Goal: Transaction & Acquisition: Purchase product/service

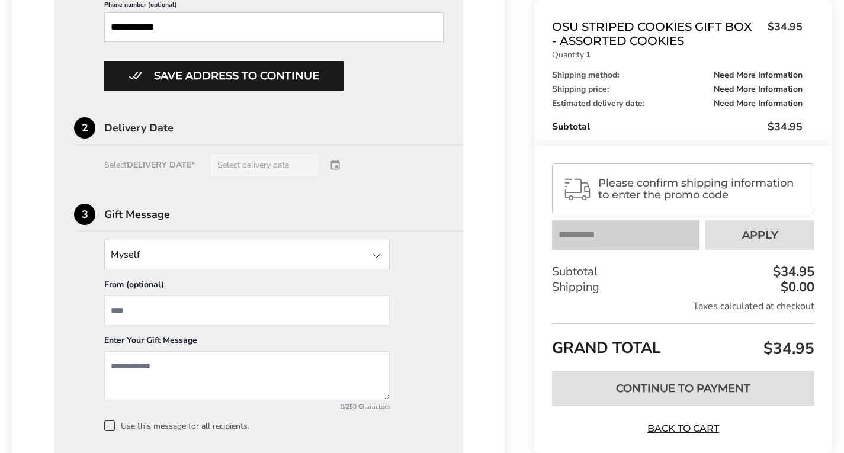
scroll to position [770, 0]
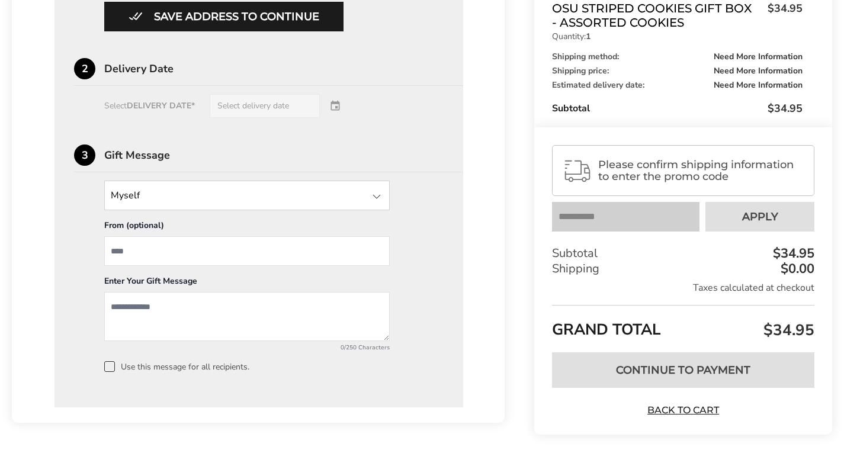
click at [242, 289] on div "Enter Your Gift Message" at bounding box center [246, 283] width 285 height 17
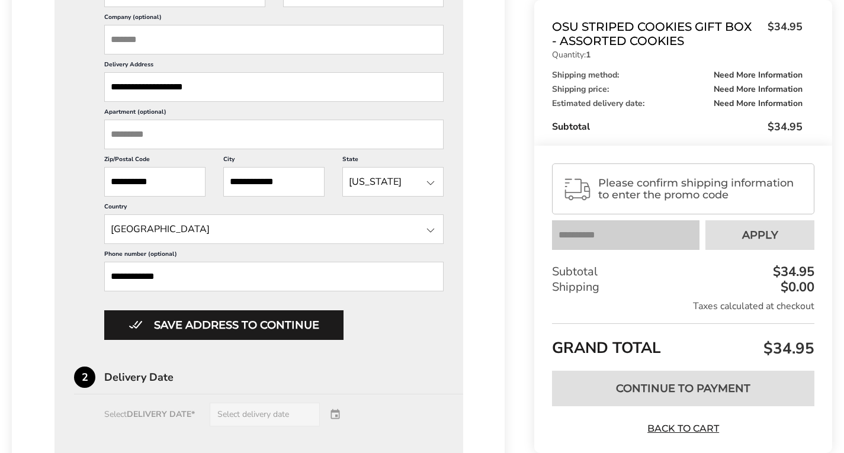
scroll to position [521, 0]
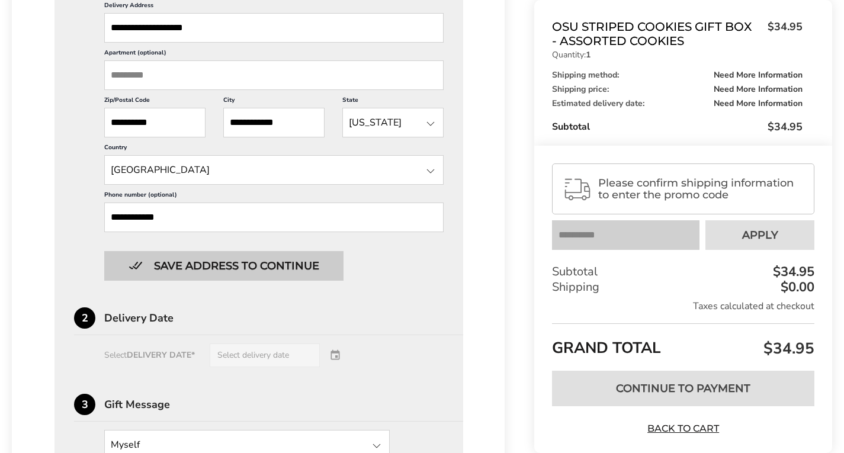
click at [261, 268] on button "Save address to continue" at bounding box center [223, 266] width 239 height 30
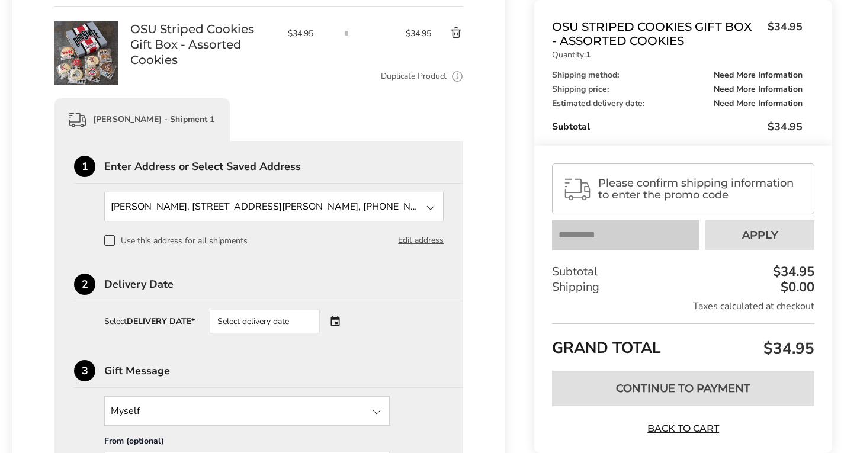
scroll to position [318, 0]
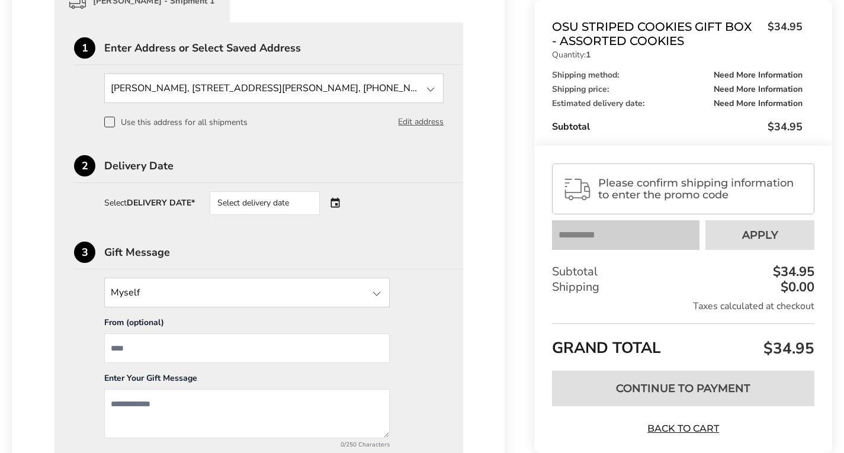
click at [338, 201] on div "Select delivery date" at bounding box center [281, 203] width 143 height 24
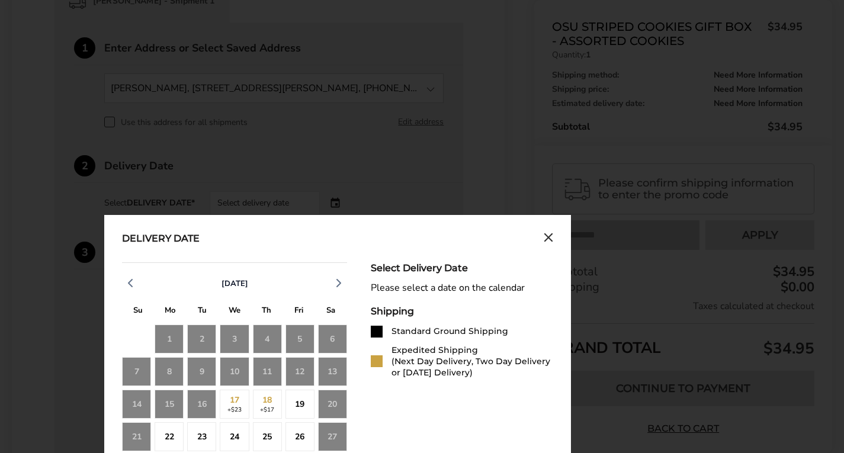
scroll to position [377, 0]
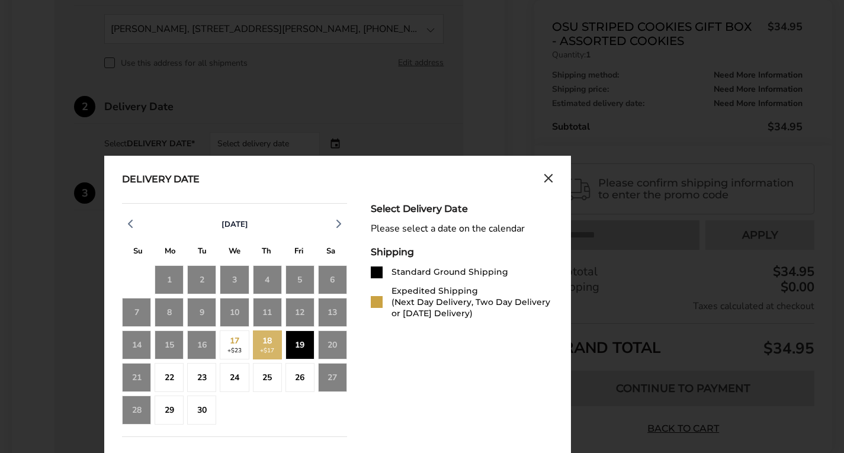
click at [305, 343] on div "19" at bounding box center [299, 344] width 29 height 29
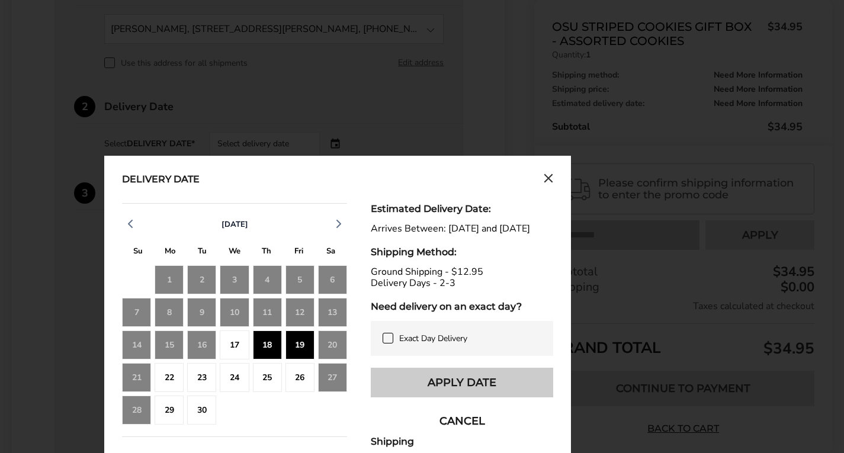
click at [437, 393] on button "Apply Date" at bounding box center [462, 383] width 182 height 30
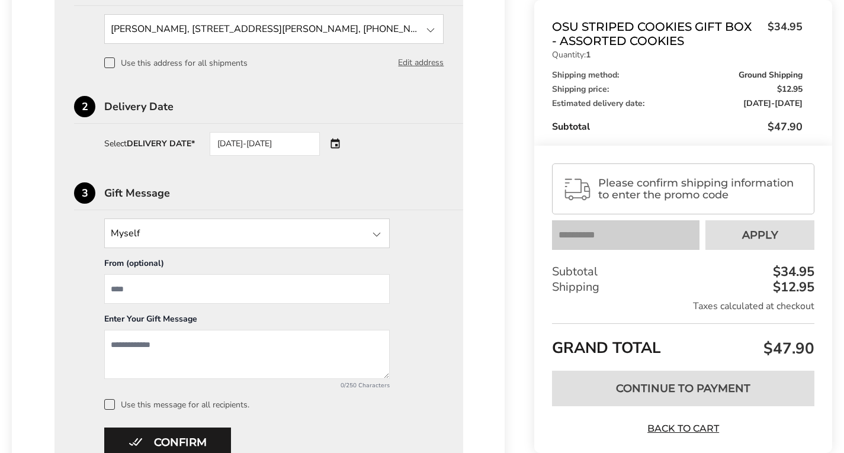
scroll to position [492, 0]
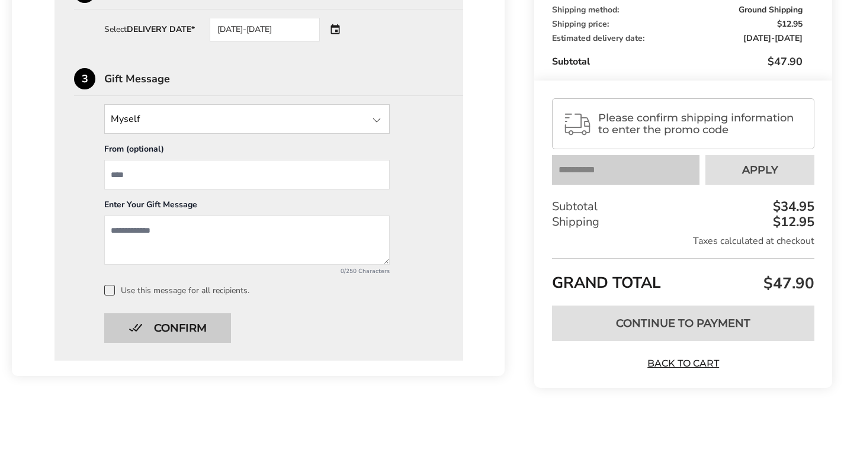
click at [188, 326] on button "Confirm" at bounding box center [167, 328] width 127 height 30
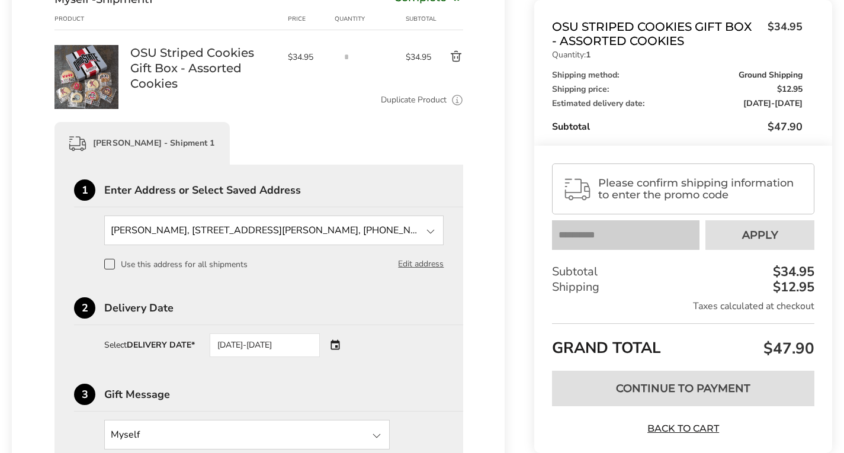
scroll to position [0, 0]
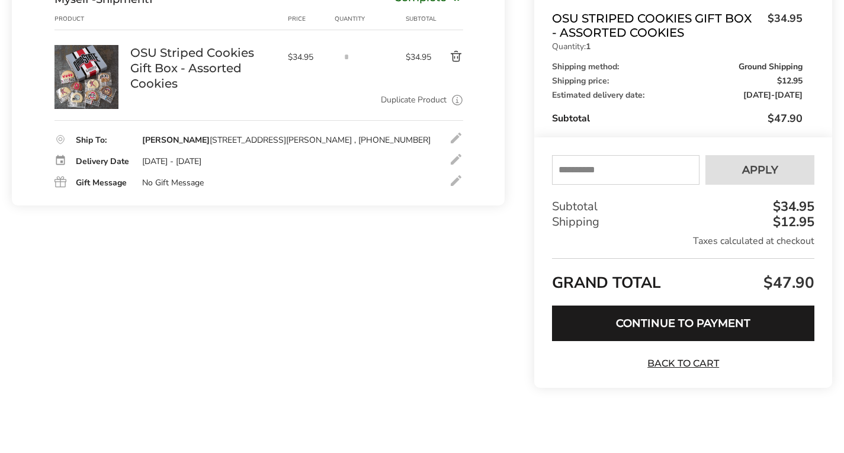
click at [599, 163] on input "text" at bounding box center [625, 170] width 147 height 30
type input "******"
click at [719, 172] on button "Apply" at bounding box center [759, 170] width 109 height 30
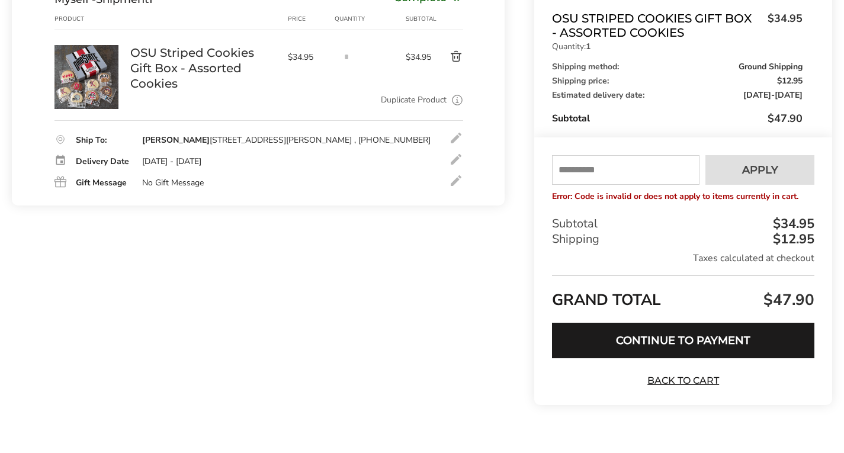
click at [417, 298] on div "Contact Information: Fill in the E-mail field Confirm Myself - Shipment 1 Compl…" at bounding box center [258, 196] width 493 height 454
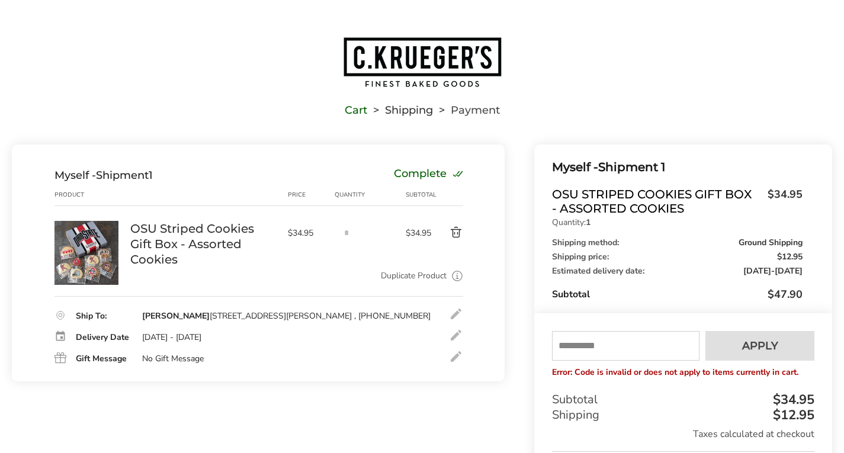
scroll to position [178, 0]
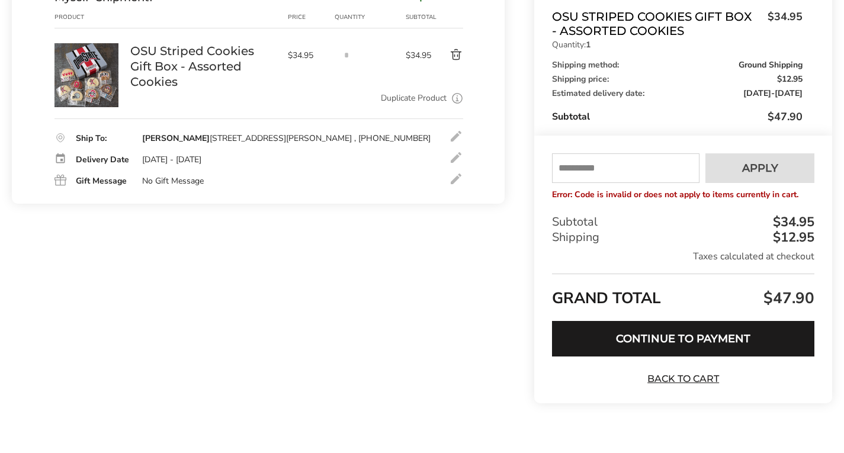
click at [631, 176] on input "text" at bounding box center [625, 168] width 147 height 30
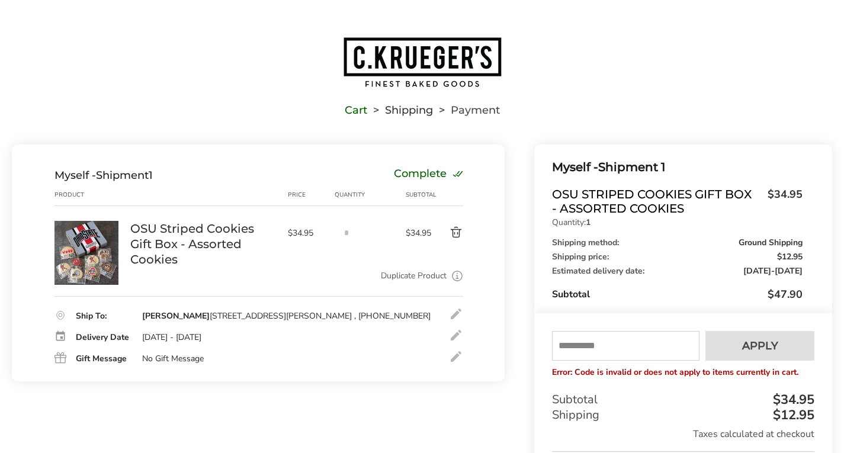
scroll to position [118, 0]
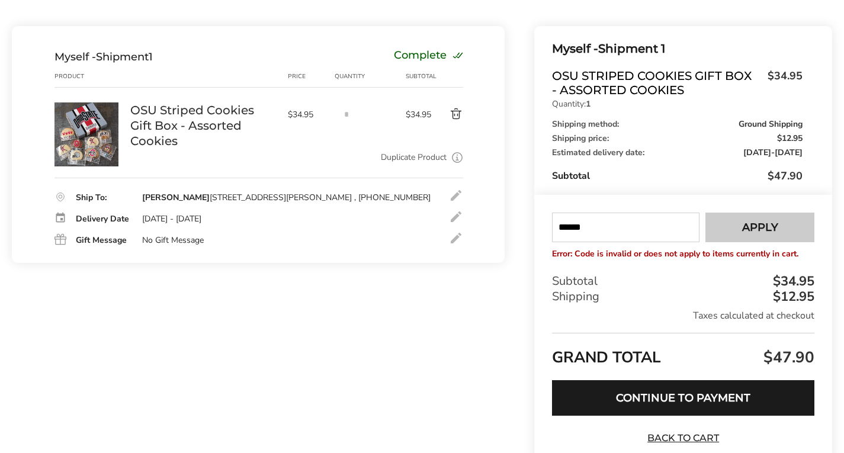
type input "******"
click at [740, 229] on button "Apply" at bounding box center [759, 228] width 109 height 30
click at [696, 436] on link "Back to Cart" at bounding box center [683, 438] width 83 height 13
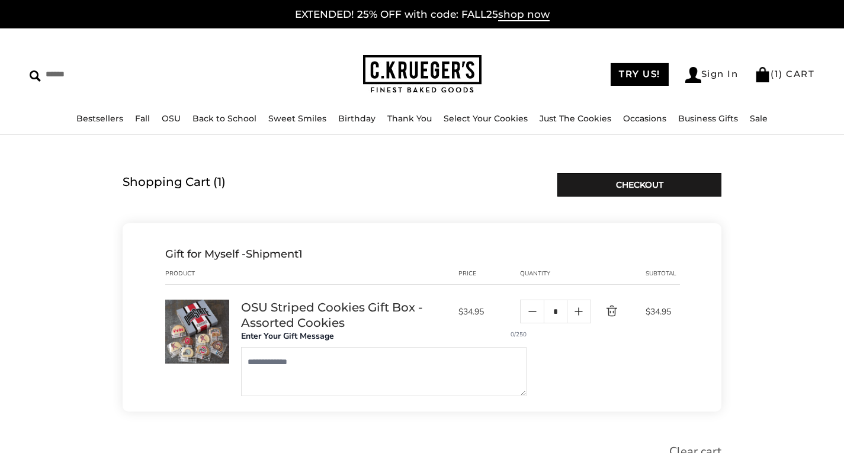
click at [606, 309] on link "Delete product" at bounding box center [605, 311] width 28 height 14
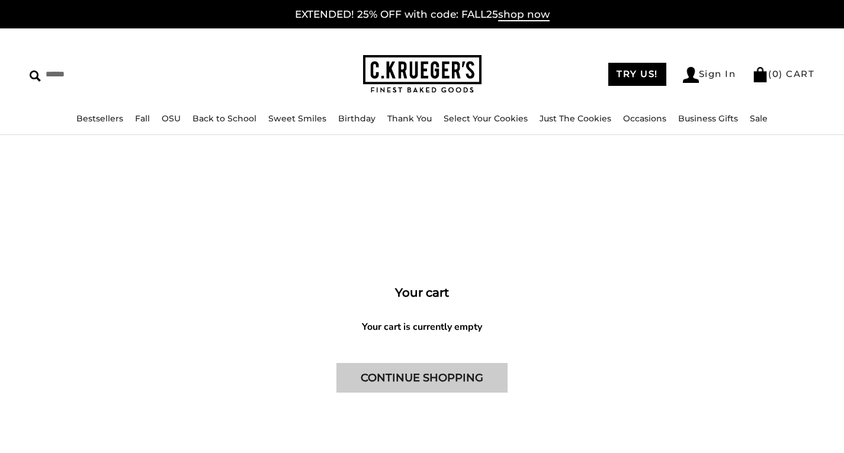
click at [416, 372] on link "CONTINUE SHOPPING" at bounding box center [421, 378] width 171 height 30
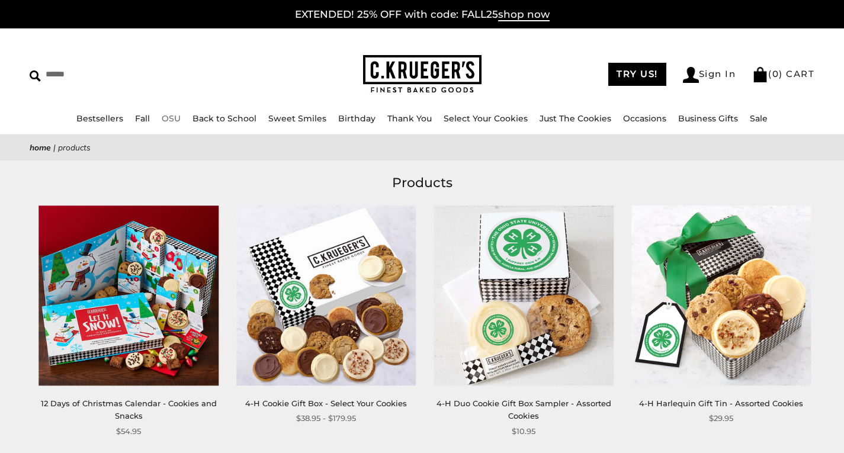
click at [177, 117] on link "OSU" at bounding box center [171, 118] width 19 height 11
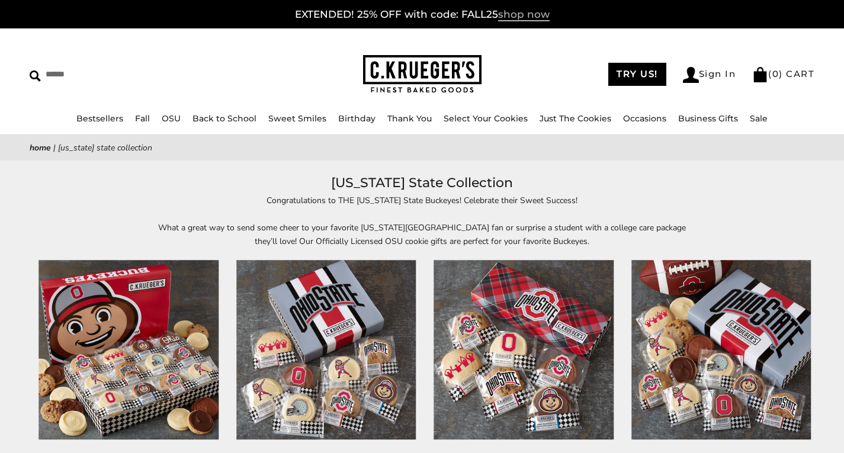
click at [523, 12] on span "shop now" at bounding box center [524, 14] width 52 height 13
